Goal: Check status: Check status

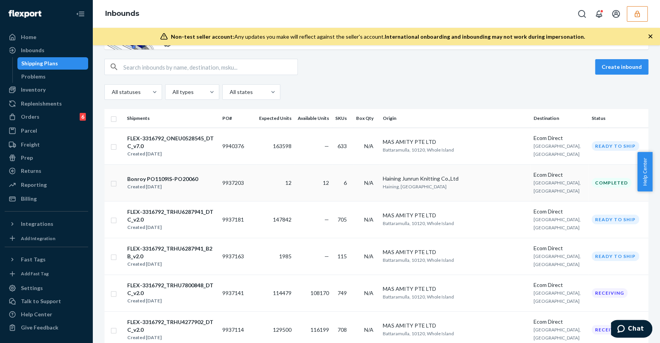
scroll to position [103, 0]
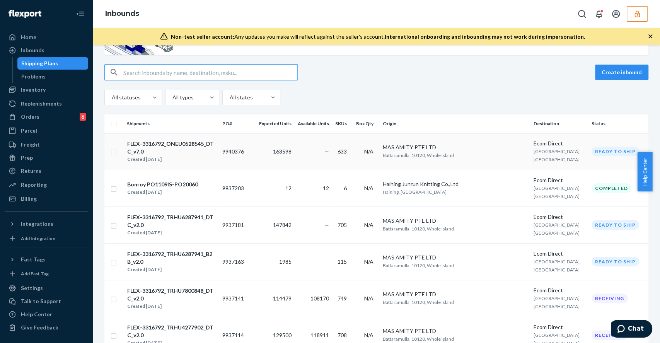
scroll to position [103, 0]
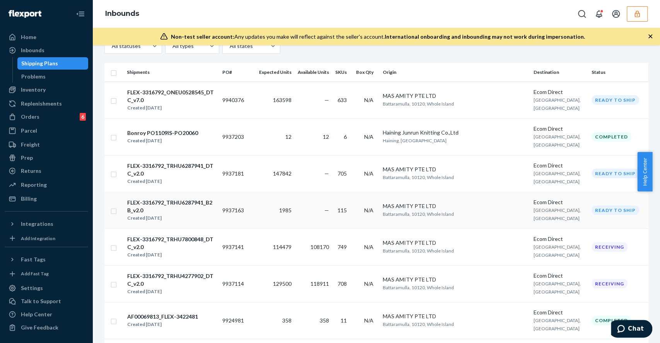
click at [216, 214] on div "Created [DATE]" at bounding box center [171, 218] width 89 height 8
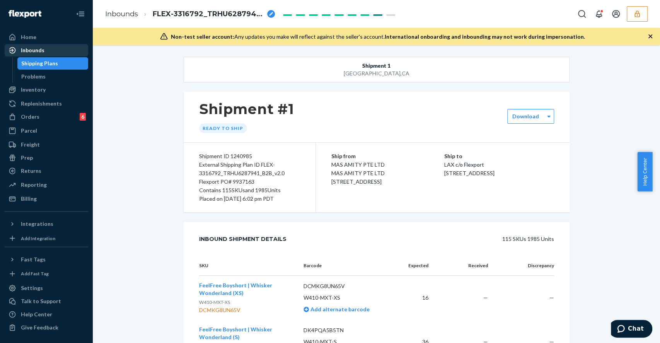
click at [34, 49] on div "Inbounds" at bounding box center [33, 50] width 24 height 8
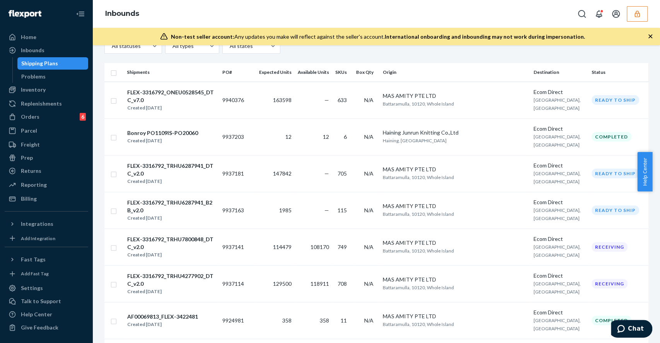
scroll to position [206, 0]
